Goal: Information Seeking & Learning: Learn about a topic

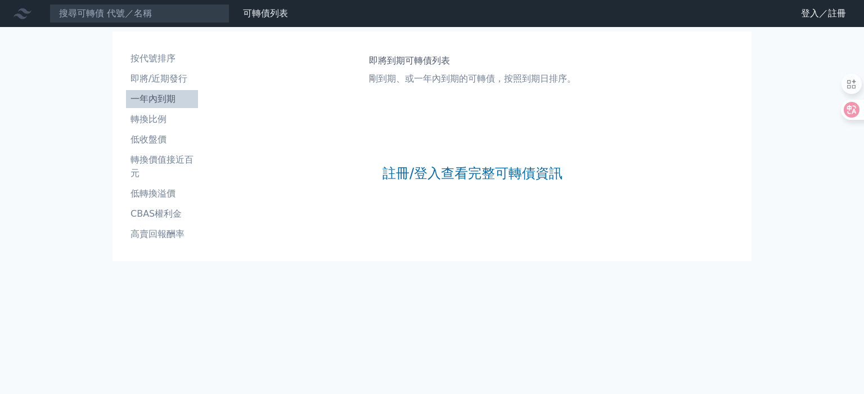
click at [445, 176] on link "註冊/登入查看完整可轉債資訊" at bounding box center [472, 173] width 180 height 18
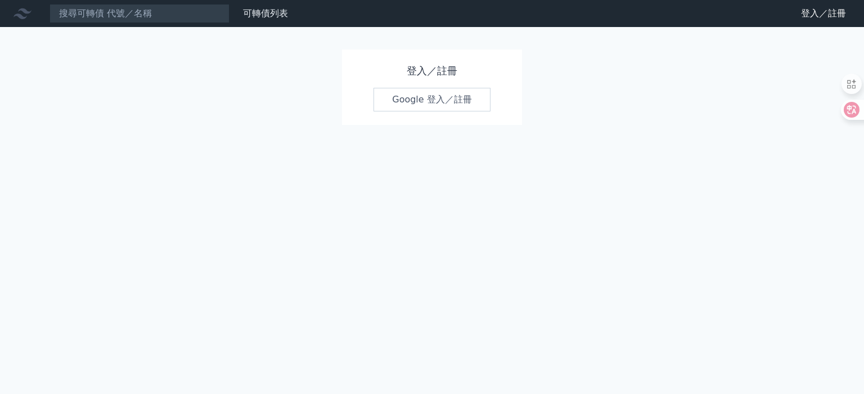
click at [436, 97] on link "Google 登入／註冊" at bounding box center [431, 100] width 117 height 24
click at [436, 101] on link "Google 登入／註冊" at bounding box center [431, 100] width 117 height 24
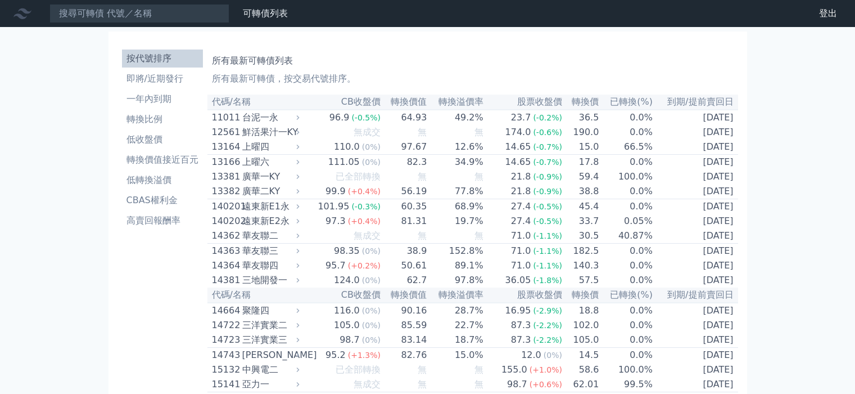
click at [173, 78] on li "即將/近期發行" at bounding box center [162, 78] width 81 height 13
